Goal: Book appointment/travel/reservation

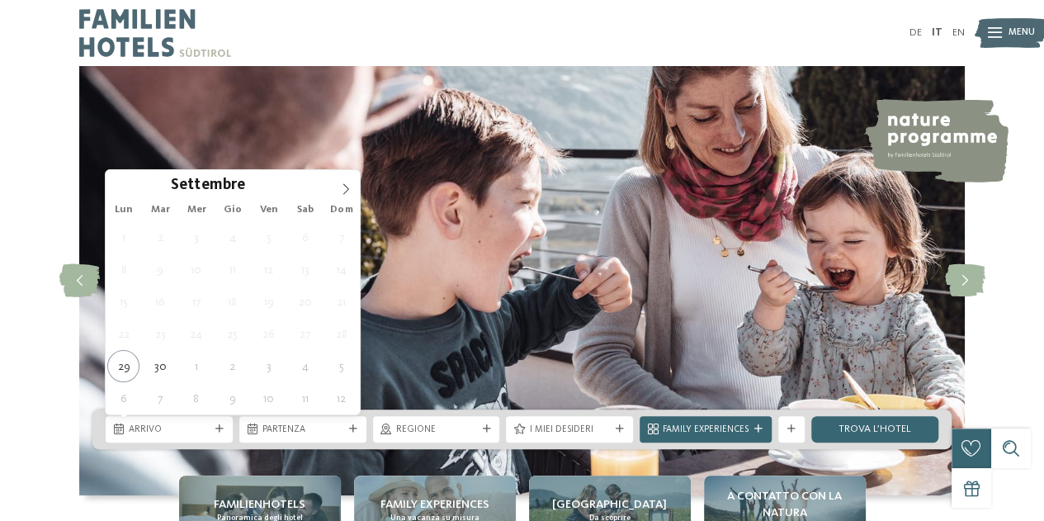
click at [348, 177] on span at bounding box center [346, 184] width 28 height 28
click at [254, 311] on div "27 28 29 30 31 1 2 3 4 5 6 7 8 9 10 11 12 13 14 15 16 17 18 19 20 21 22 23 24 2…" at bounding box center [233, 317] width 254 height 193
type div "14.11.2025"
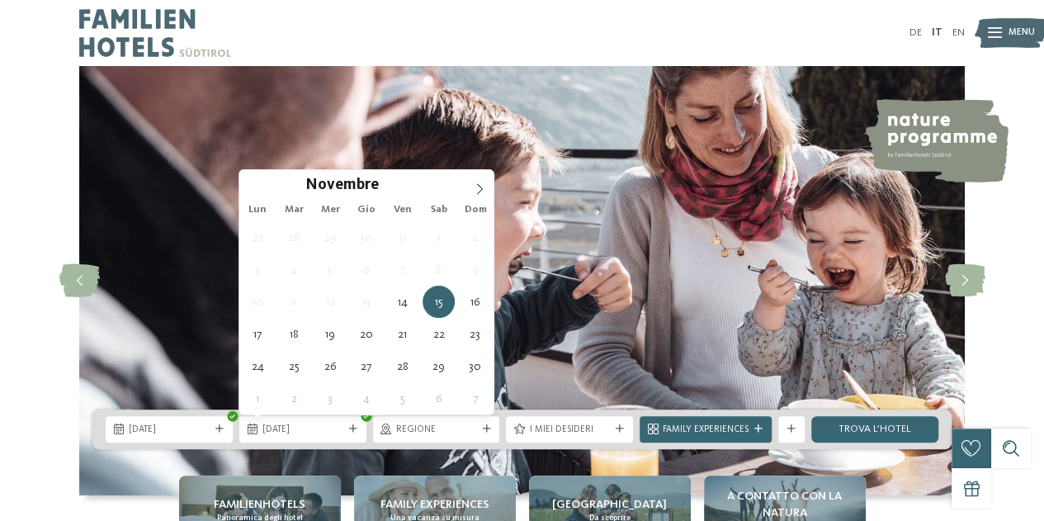
type div "17.11.2025"
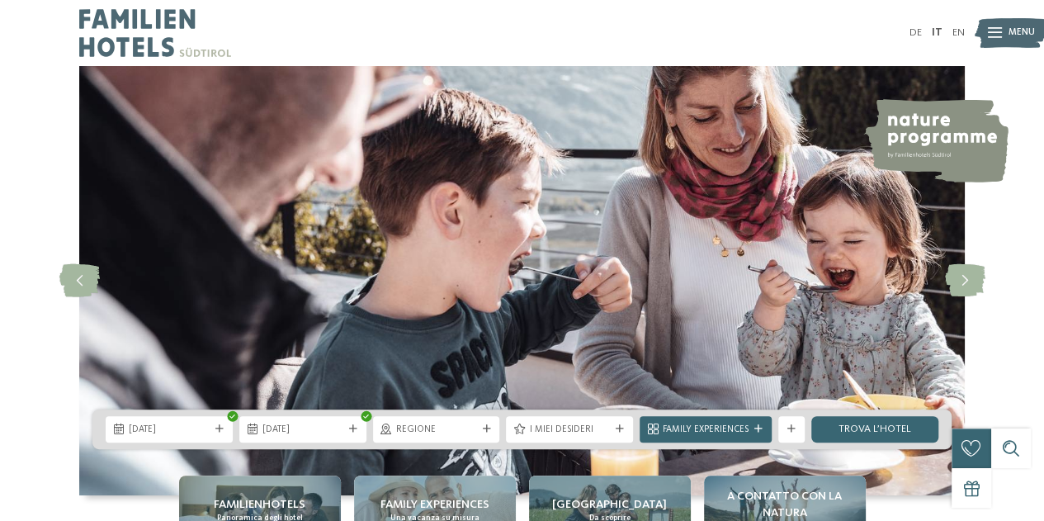
click at [463, 427] on span "Regione" at bounding box center [436, 429] width 81 height 13
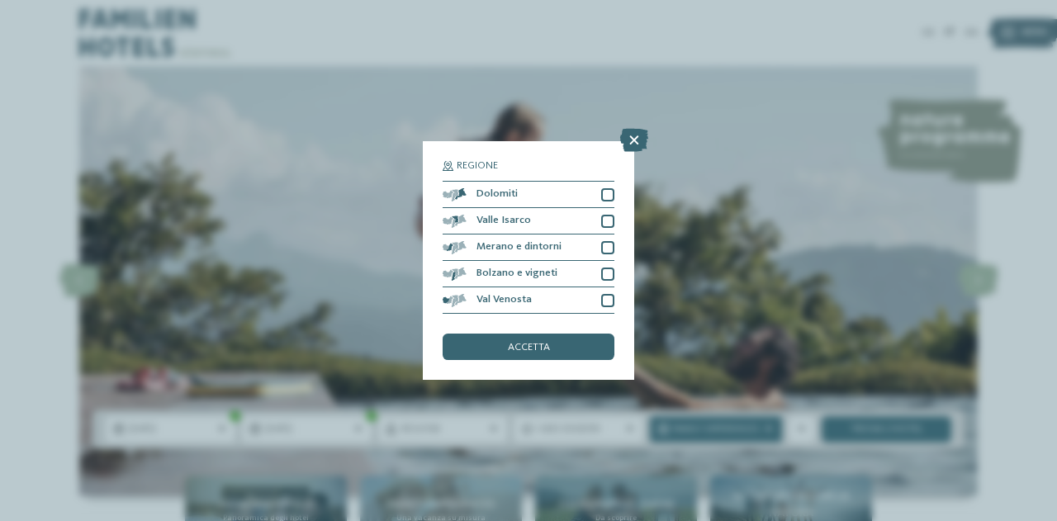
click at [609, 188] on div at bounding box center [607, 194] width 13 height 13
click at [608, 211] on div "Valle Isarco" at bounding box center [528, 221] width 172 height 26
click at [605, 242] on div at bounding box center [607, 247] width 13 height 13
click at [609, 282] on div "Bolzano e vigneti" at bounding box center [528, 274] width 172 height 26
click at [609, 296] on div at bounding box center [607, 300] width 13 height 13
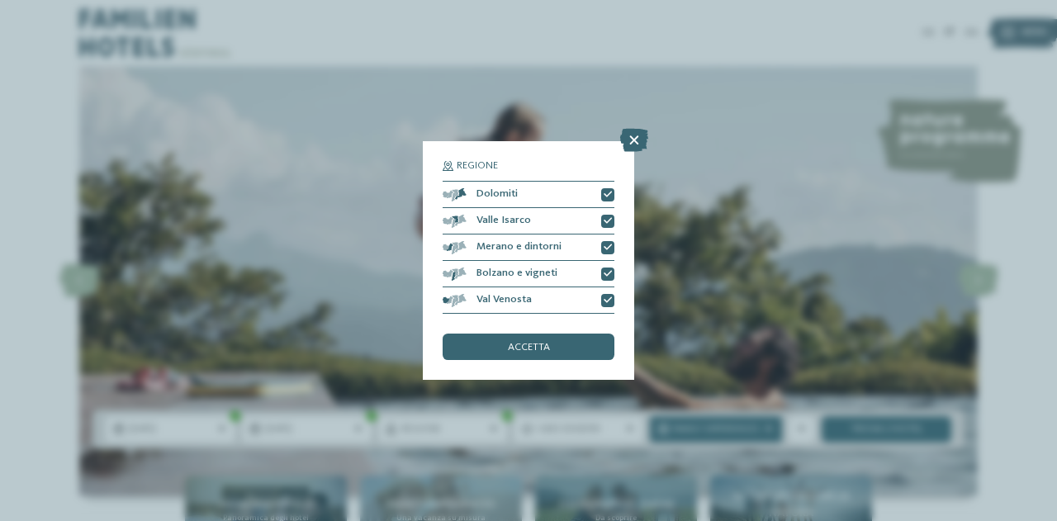
click at [570, 345] on div "accetta" at bounding box center [528, 347] width 172 height 26
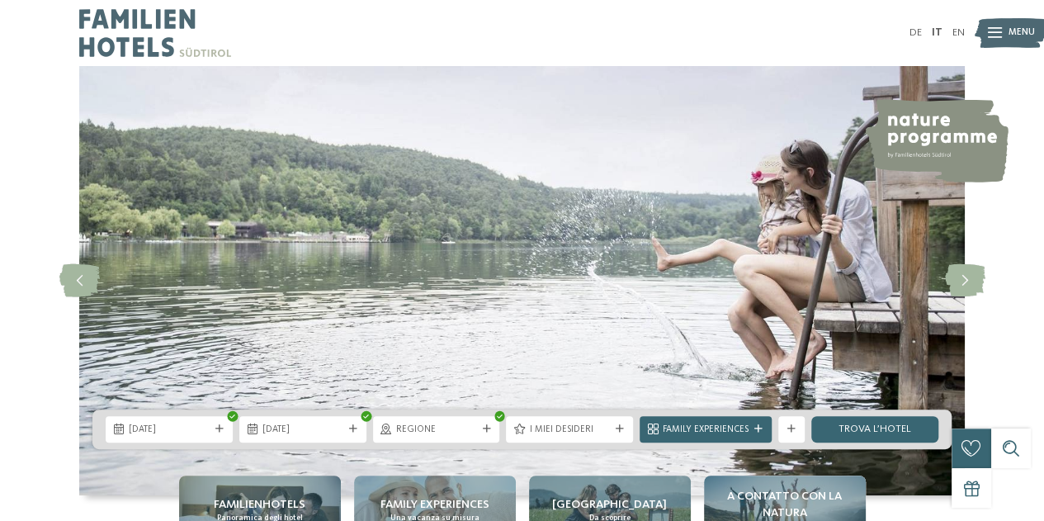
click at [0, 425] on div "14.11.2025 17.11.2025 Regione" at bounding box center [522, 429] width 1044 height 40
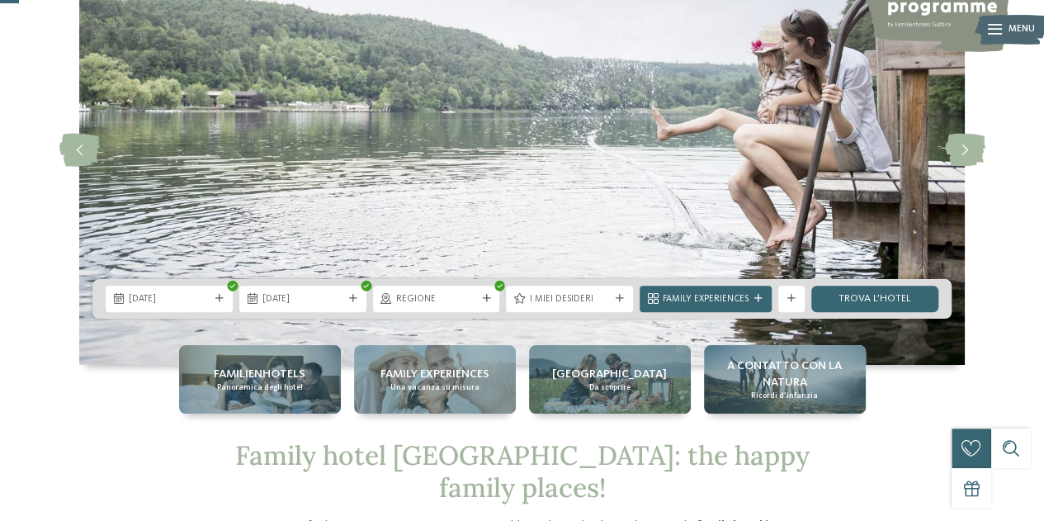
scroll to position [132, 0]
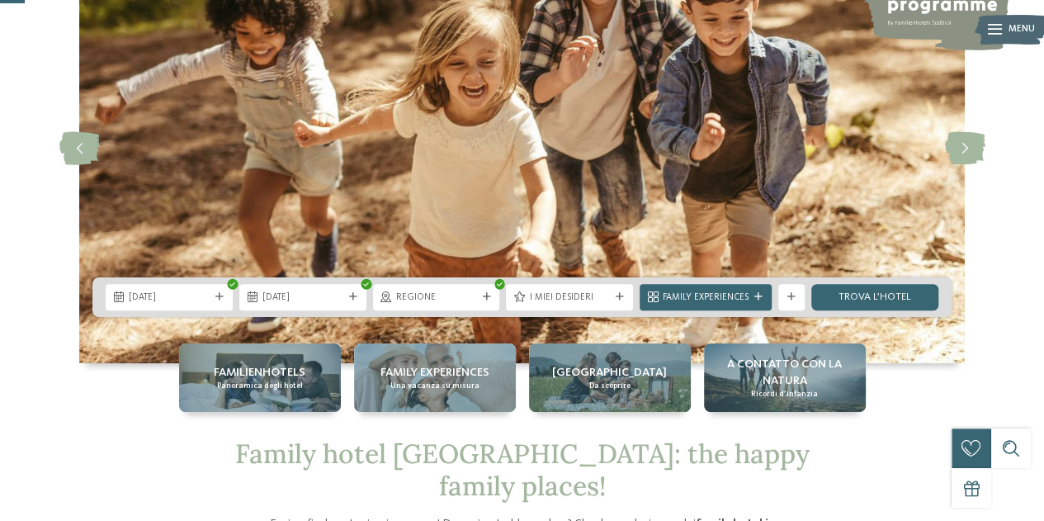
click at [873, 300] on link "trova l’hotel" at bounding box center [874, 297] width 127 height 26
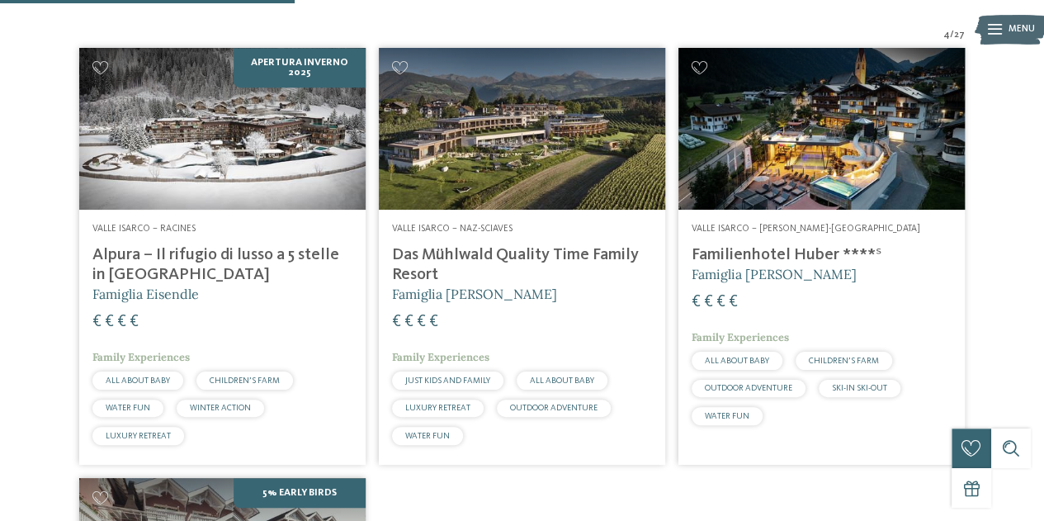
scroll to position [458, 0]
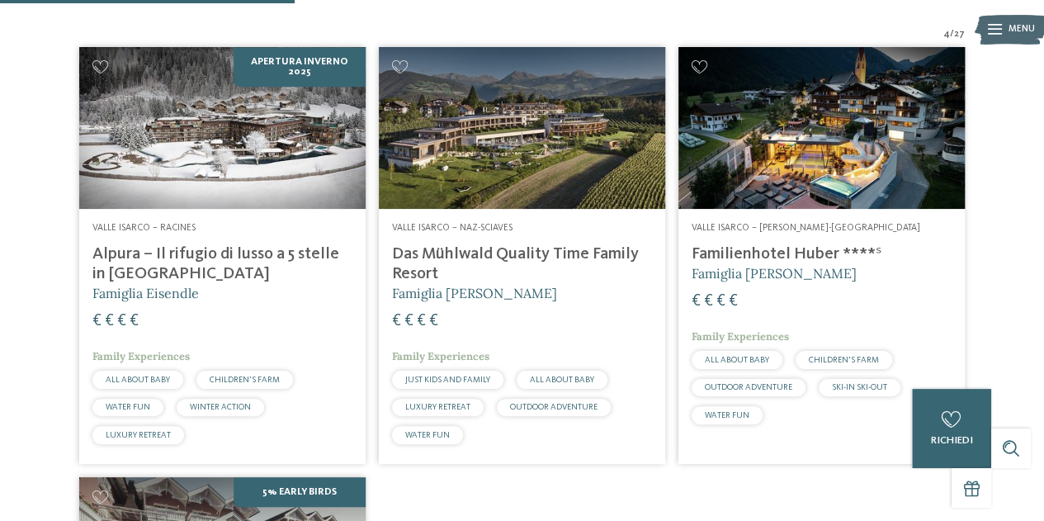
click at [272, 257] on h4 "Alpura – Il rifugio di lusso a 5 stelle in [GEOGRAPHIC_DATA]" at bounding box center [222, 264] width 260 height 40
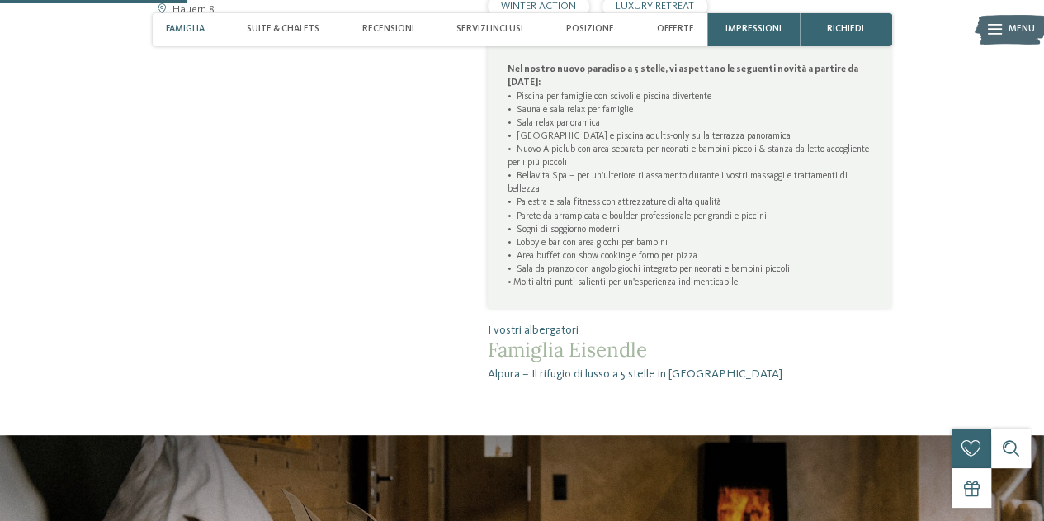
scroll to position [759, 0]
